Goal: Task Accomplishment & Management: Manage account settings

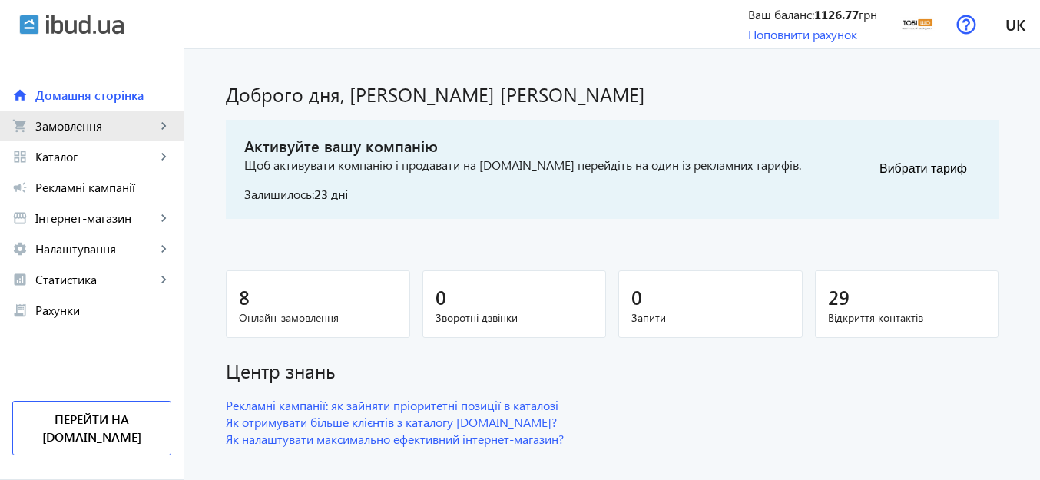
click at [134, 114] on link "shopping_cart Замовлення keyboard_arrow_right" at bounding box center [92, 126] width 184 height 31
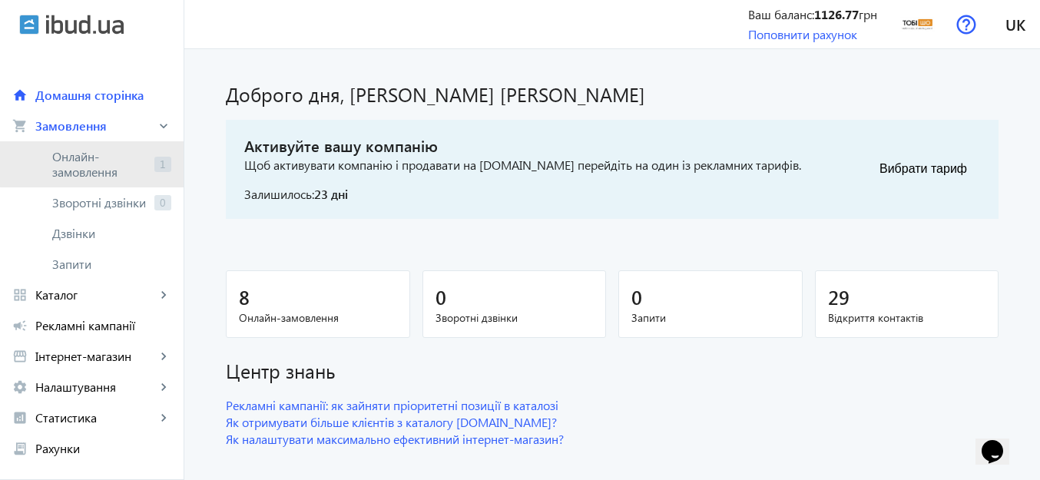
click at [131, 163] on span "Онлайн-замовлення" at bounding box center [100, 164] width 96 height 31
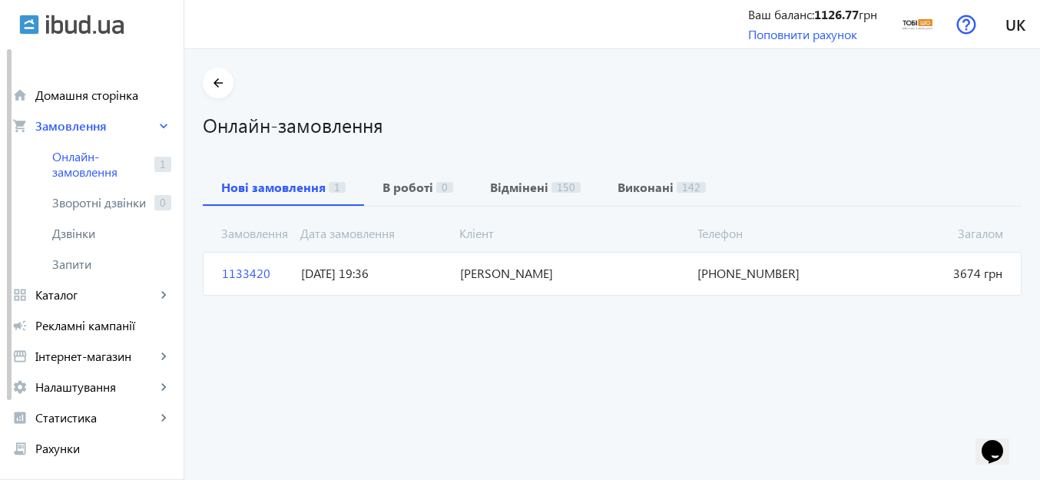
drag, startPoint x: 447, startPoint y: 270, endPoint x: 609, endPoint y: 276, distance: 162.2
click at [609, 276] on span "[PERSON_NAME]" at bounding box center [573, 273] width 238 height 17
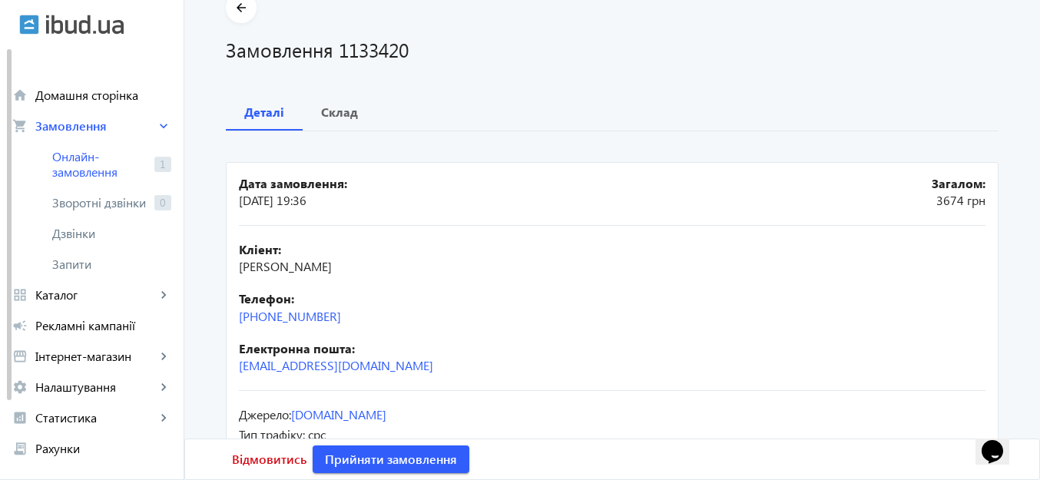
scroll to position [99, 0]
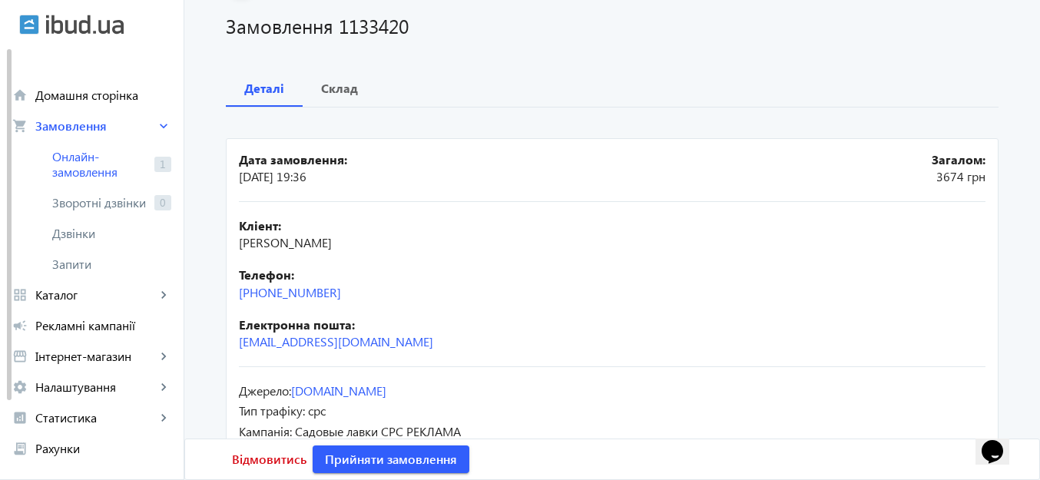
drag, startPoint x: 247, startPoint y: 294, endPoint x: 465, endPoint y: 255, distance: 221.6
click at [465, 255] on div "Кліент: [PERSON_NAME]: [PHONE_NUMBER] Електронна пошта: [EMAIL_ADDRESS][DOMAIN_…" at bounding box center [612, 284] width 747 height 165
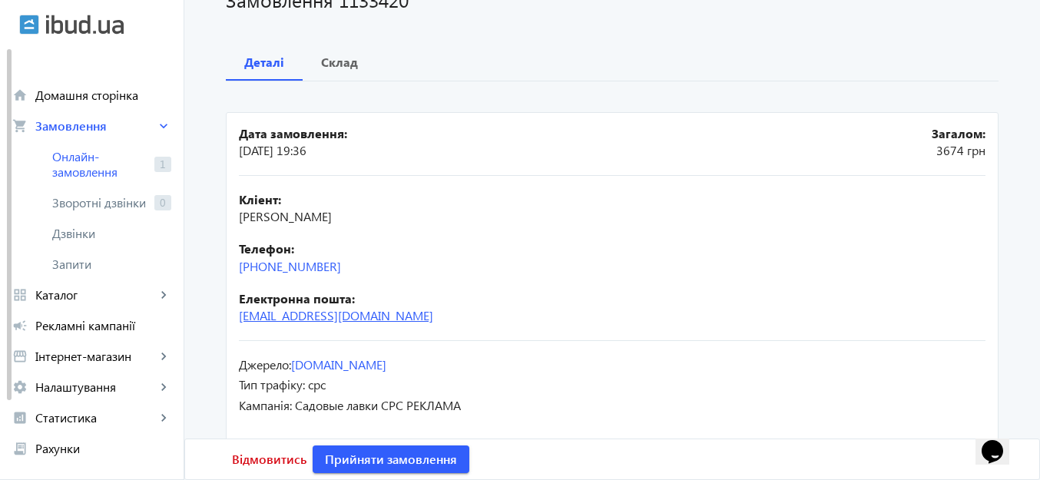
scroll to position [144, 0]
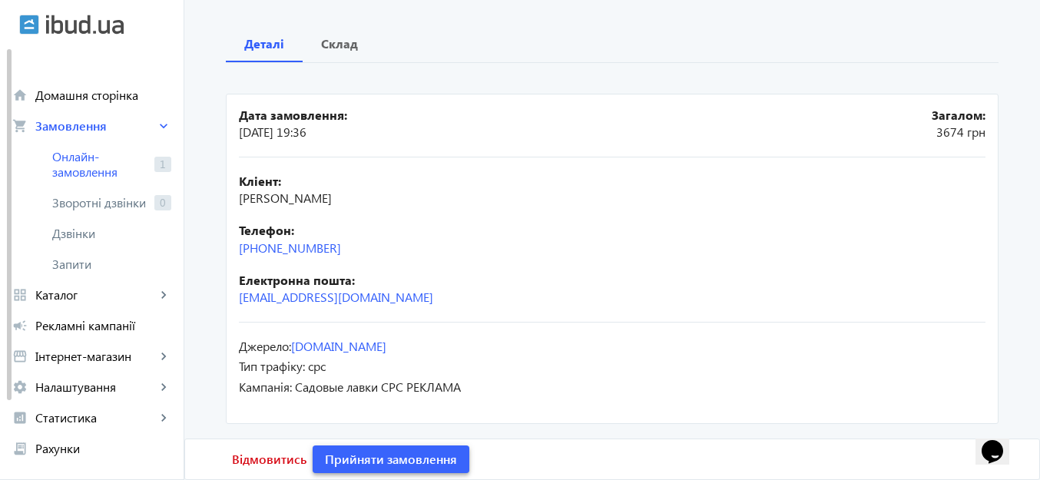
click at [425, 455] on span "Прийняти замовлення" at bounding box center [391, 459] width 132 height 17
click at [413, 455] on span "Замовлення опрацьоване" at bounding box center [400, 459] width 151 height 17
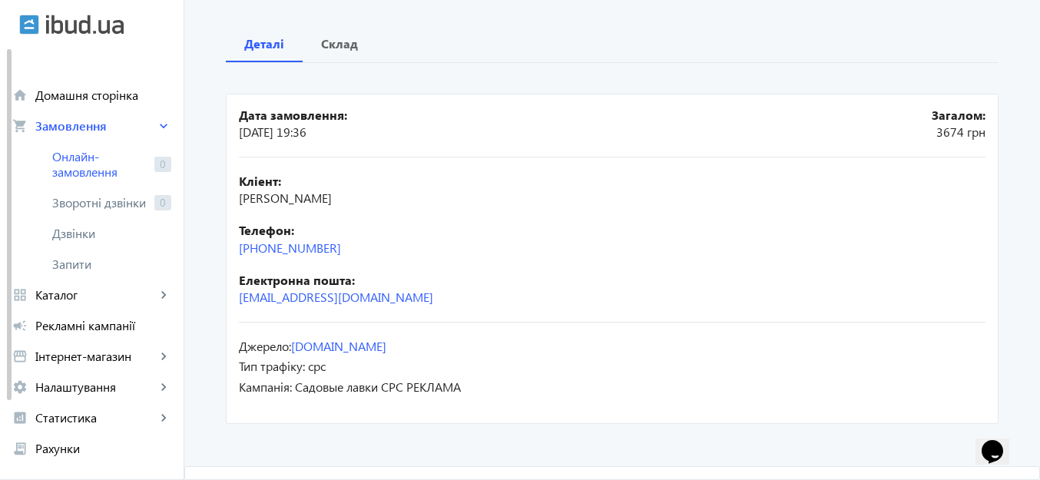
scroll to position [0, 0]
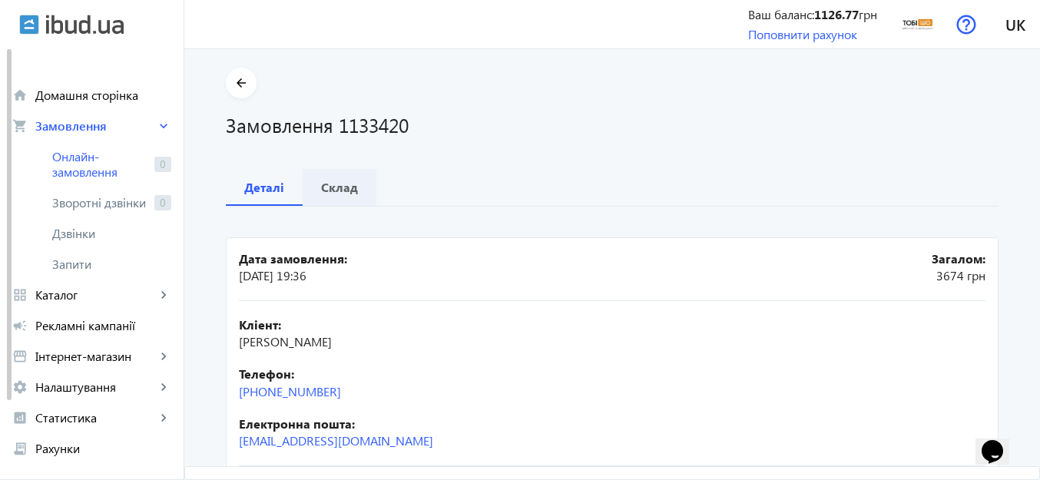
click at [335, 195] on span "Склад" at bounding box center [339, 187] width 37 height 37
